Goal: Transaction & Acquisition: Purchase product/service

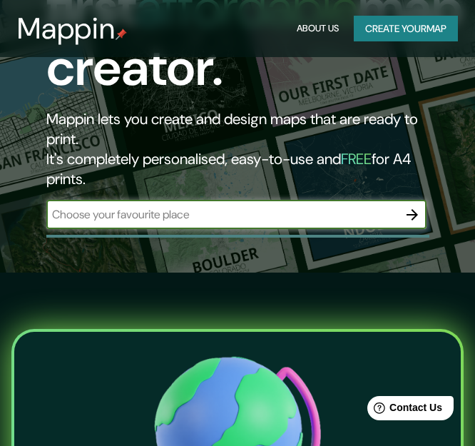
scroll to position [214, 0]
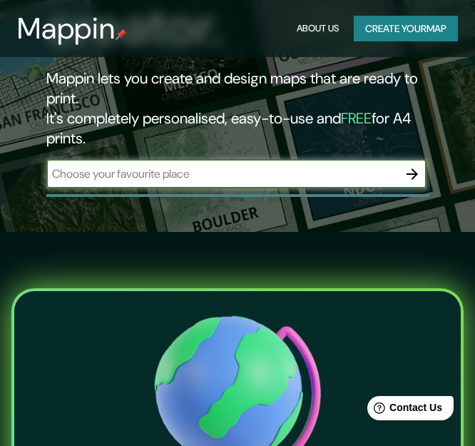
click at [188, 170] on input "text" at bounding box center [222, 174] width 352 height 16
paste input "Urbanización Uranio I Etapa está ubicada en el distrito de San Martín de Porres"
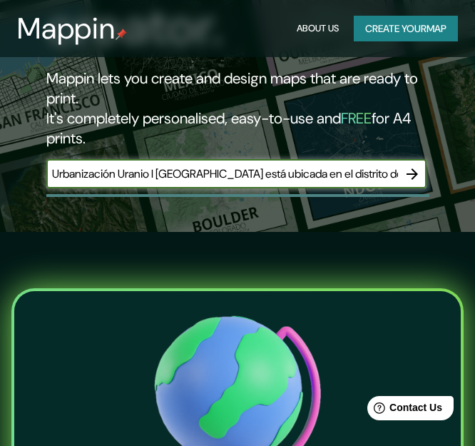
scroll to position [0, 68]
type input "Urbanización Uranio I Etapa está ubicada en el distrito de San Martín de Porres"
click at [410, 171] on icon "button" at bounding box center [412, 174] width 17 height 17
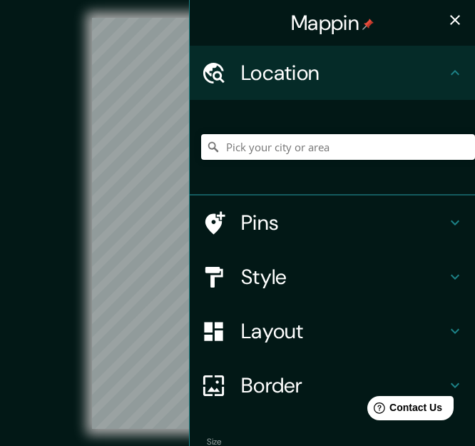
scroll to position [86, 0]
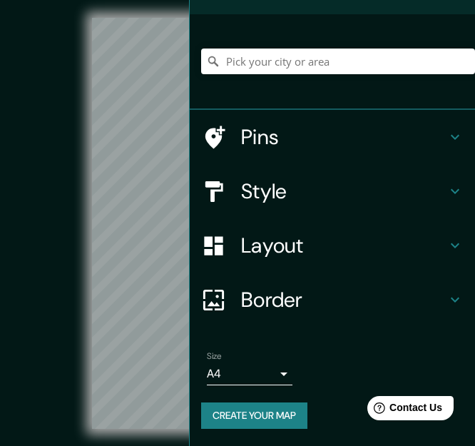
click at [53, 175] on div "© Mapbox © OpenStreetMap Improve this map" at bounding box center [237, 224] width 427 height 402
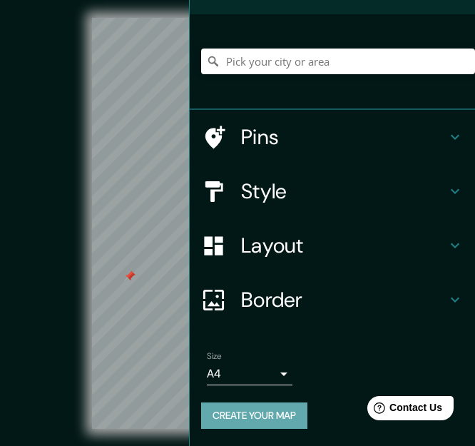
click at [239, 412] on button "Create your map" at bounding box center [254, 415] width 106 height 26
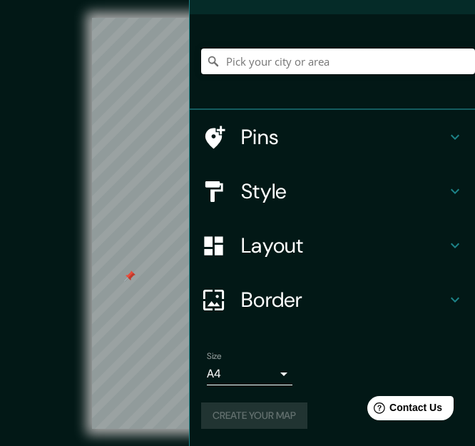
click at [291, 64] on input "Pick your city or area" at bounding box center [338, 62] width 274 height 26
click at [156, 21] on div "© Mapbox © OpenStreetMap Improve this map" at bounding box center [237, 223] width 473 height 447
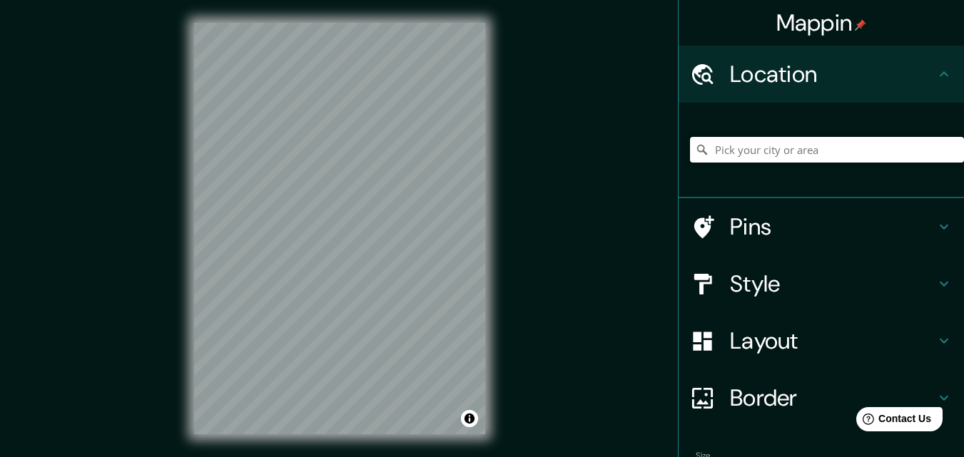
click at [772, 151] on input "Pick your city or area" at bounding box center [827, 150] width 274 height 26
click at [759, 75] on h4 "Location" at bounding box center [832, 74] width 205 height 29
click at [756, 151] on input "Pick your city or area" at bounding box center [827, 150] width 274 height 26
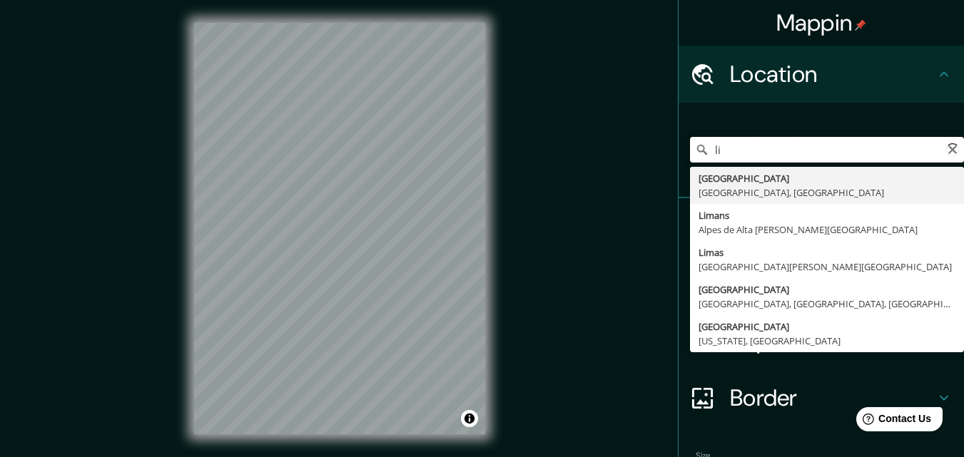
type input "l"
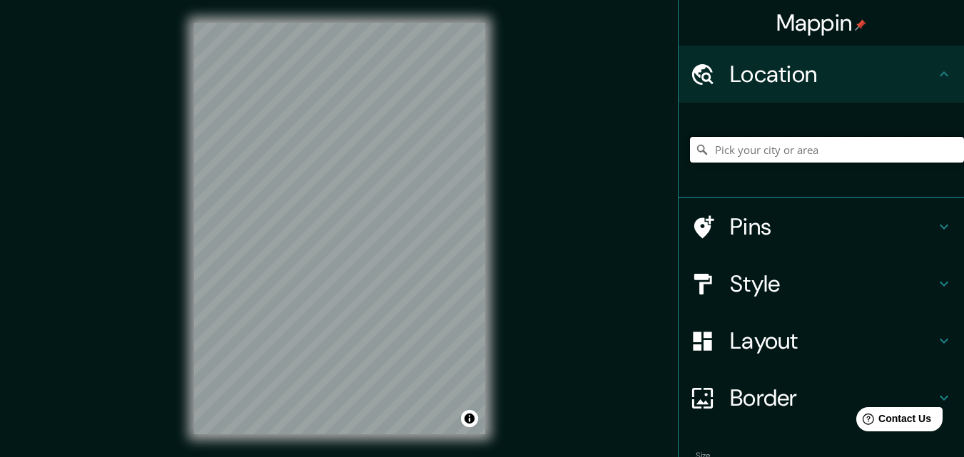
paste input "Urbanización Uranio I [GEOGRAPHIC_DATA] está ubicada en el distrito de [GEOGRAP…"
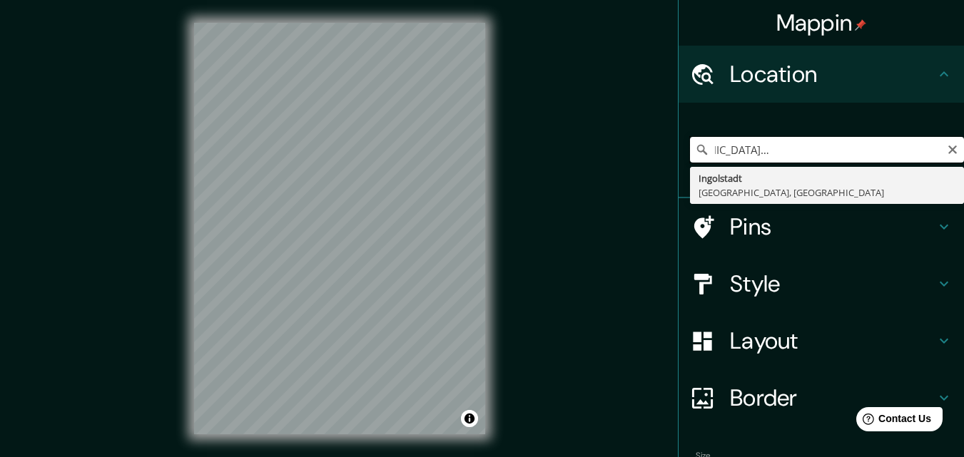
click at [729, 149] on input "Urbanización Uranio I [GEOGRAPHIC_DATA] está ubicada en el distrito de [GEOGRAP…" at bounding box center [827, 150] width 274 height 26
click at [850, 161] on input "Urbanización Uranio I [GEOGRAPHIC_DATA] está ubicada en el distrito de [GEOGRAP…" at bounding box center [827, 150] width 274 height 26
click at [898, 152] on input "Urbanización Uranio I [GEOGRAPHIC_DATA] está ubicada en el distrito de [GEOGRAP…" at bounding box center [827, 150] width 274 height 26
click at [926, 155] on input "Urbanización Uranio I [GEOGRAPHIC_DATA] está ubicada en el distrito de [GEOGRAP…" at bounding box center [827, 150] width 274 height 26
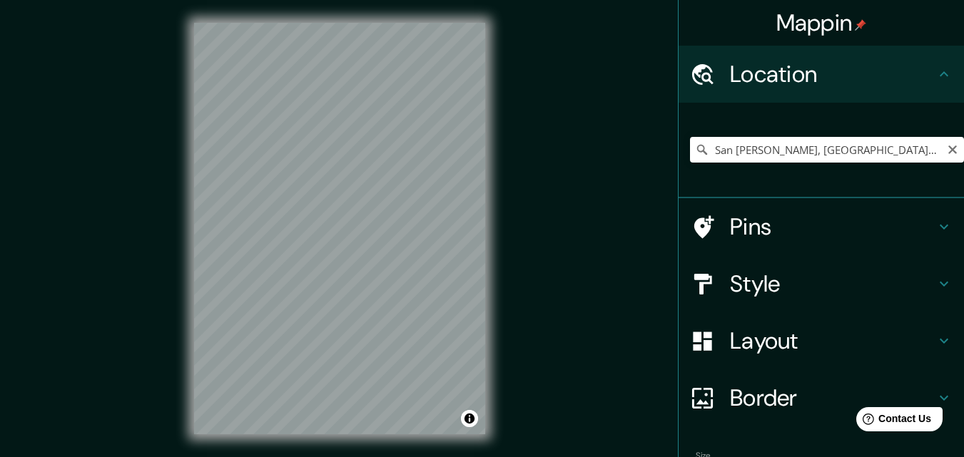
click at [695, 143] on icon at bounding box center [702, 150] width 14 height 14
click at [709, 146] on input "San [PERSON_NAME], [GEOGRAPHIC_DATA], [GEOGRAPHIC_DATA], [GEOGRAPHIC_DATA]" at bounding box center [827, 150] width 274 height 26
click at [705, 153] on input "San [PERSON_NAME], [GEOGRAPHIC_DATA], [GEOGRAPHIC_DATA], [GEOGRAPHIC_DATA]" at bounding box center [827, 150] width 274 height 26
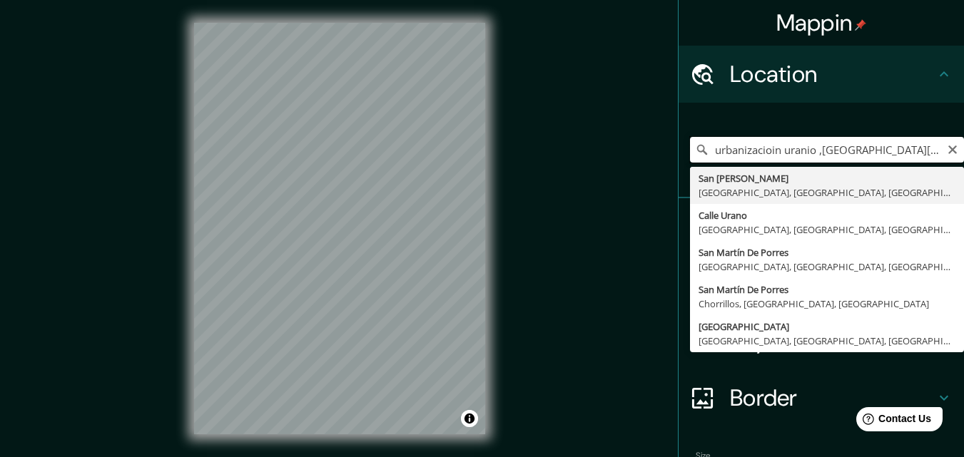
click at [766, 152] on input "urbanizacioin uranio ,[GEOGRAPHIC_DATA][PERSON_NAME], [GEOGRAPHIC_DATA], [GEOGR…" at bounding box center [827, 150] width 274 height 26
type input "San [PERSON_NAME], [GEOGRAPHIC_DATA], [GEOGRAPHIC_DATA], [GEOGRAPHIC_DATA]"
